Goal: Task Accomplishment & Management: Use online tool/utility

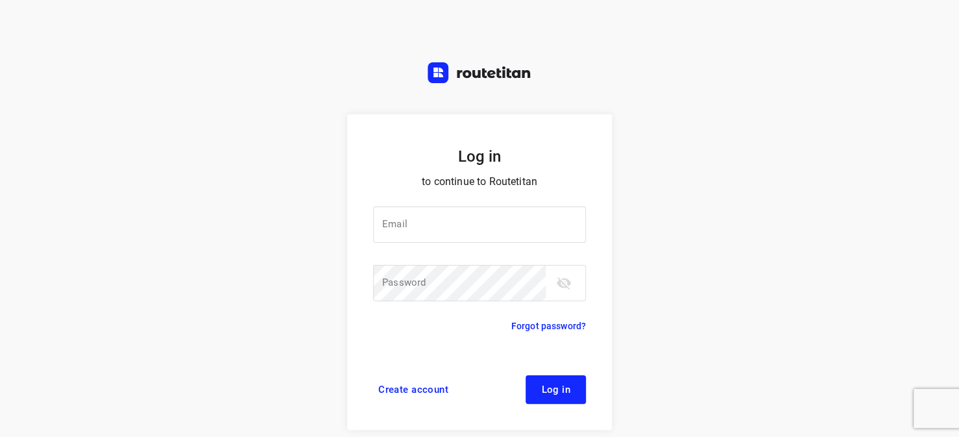
type input "[EMAIL_ADDRESS][DOMAIN_NAME]"
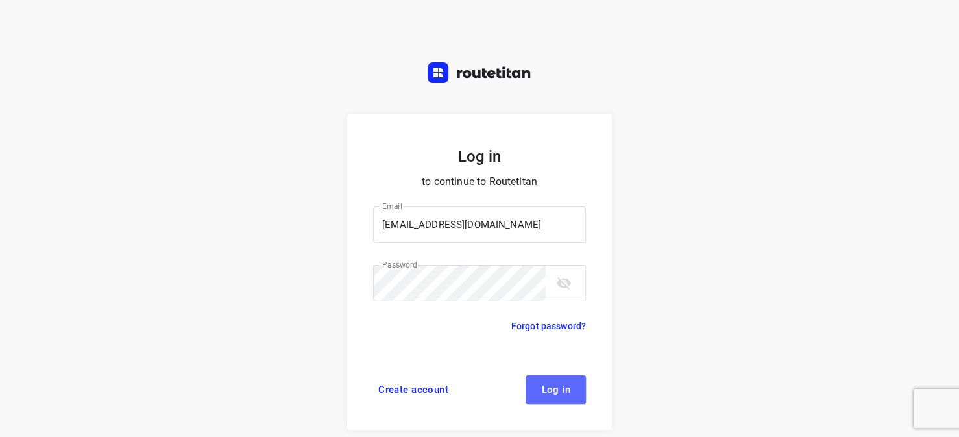
click at [573, 384] on button "Log in" at bounding box center [556, 389] width 60 height 29
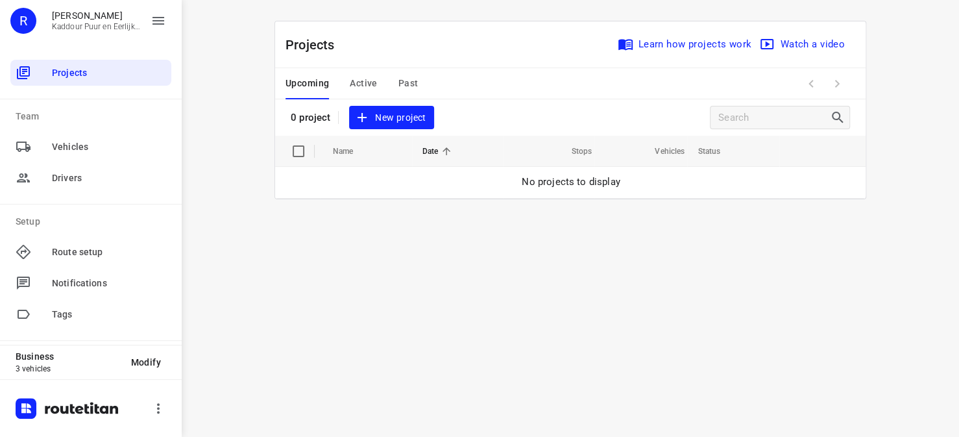
click at [365, 79] on span "Active" at bounding box center [363, 83] width 27 height 16
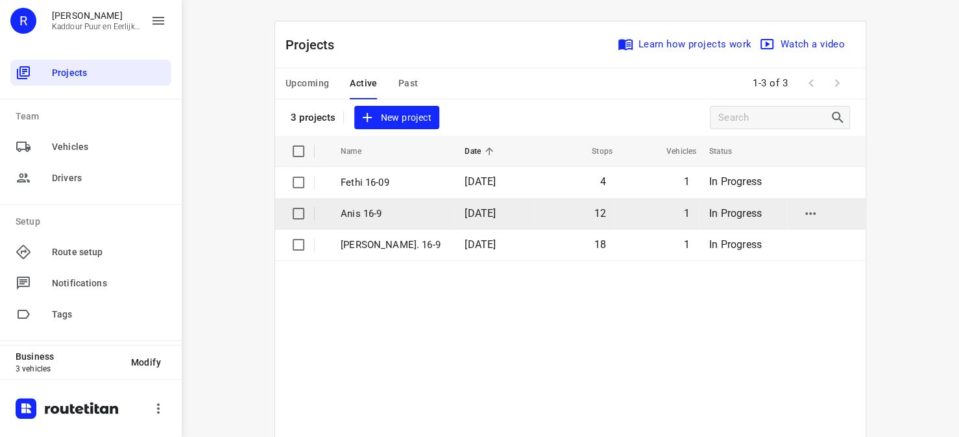
click at [356, 217] on p "Anis 16-9" at bounding box center [393, 213] width 104 height 15
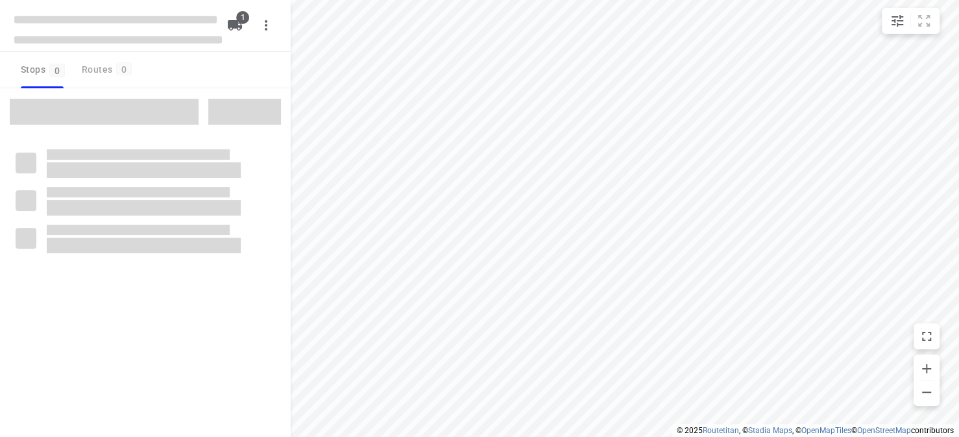
type input "distance"
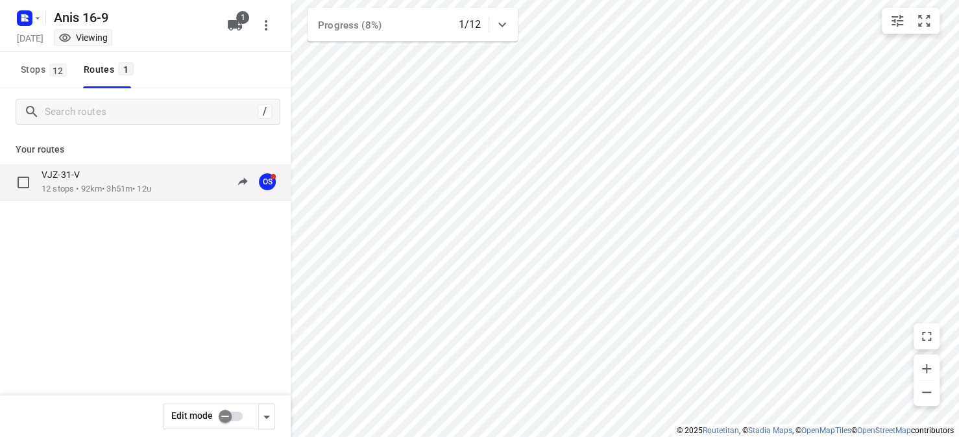
click at [120, 192] on p "12 stops • 92km • 3h51m • 12u" at bounding box center [97, 189] width 110 height 12
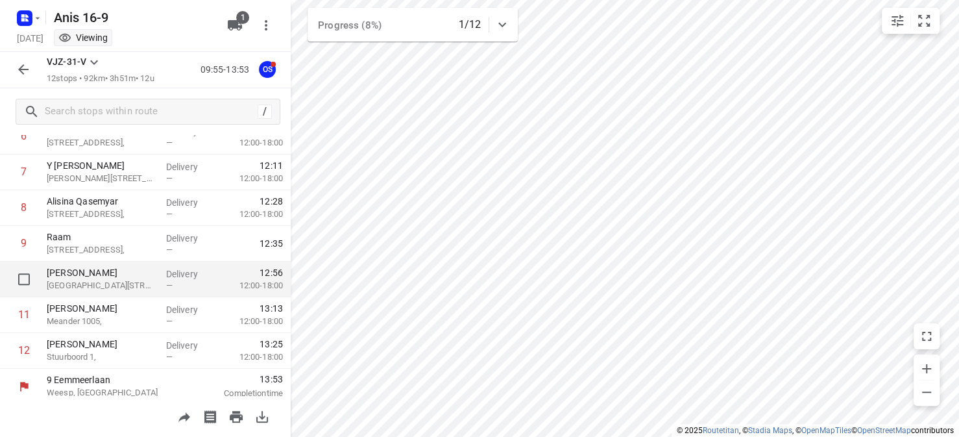
scroll to position [268, 0]
